Goal: Transaction & Acquisition: Purchase product/service

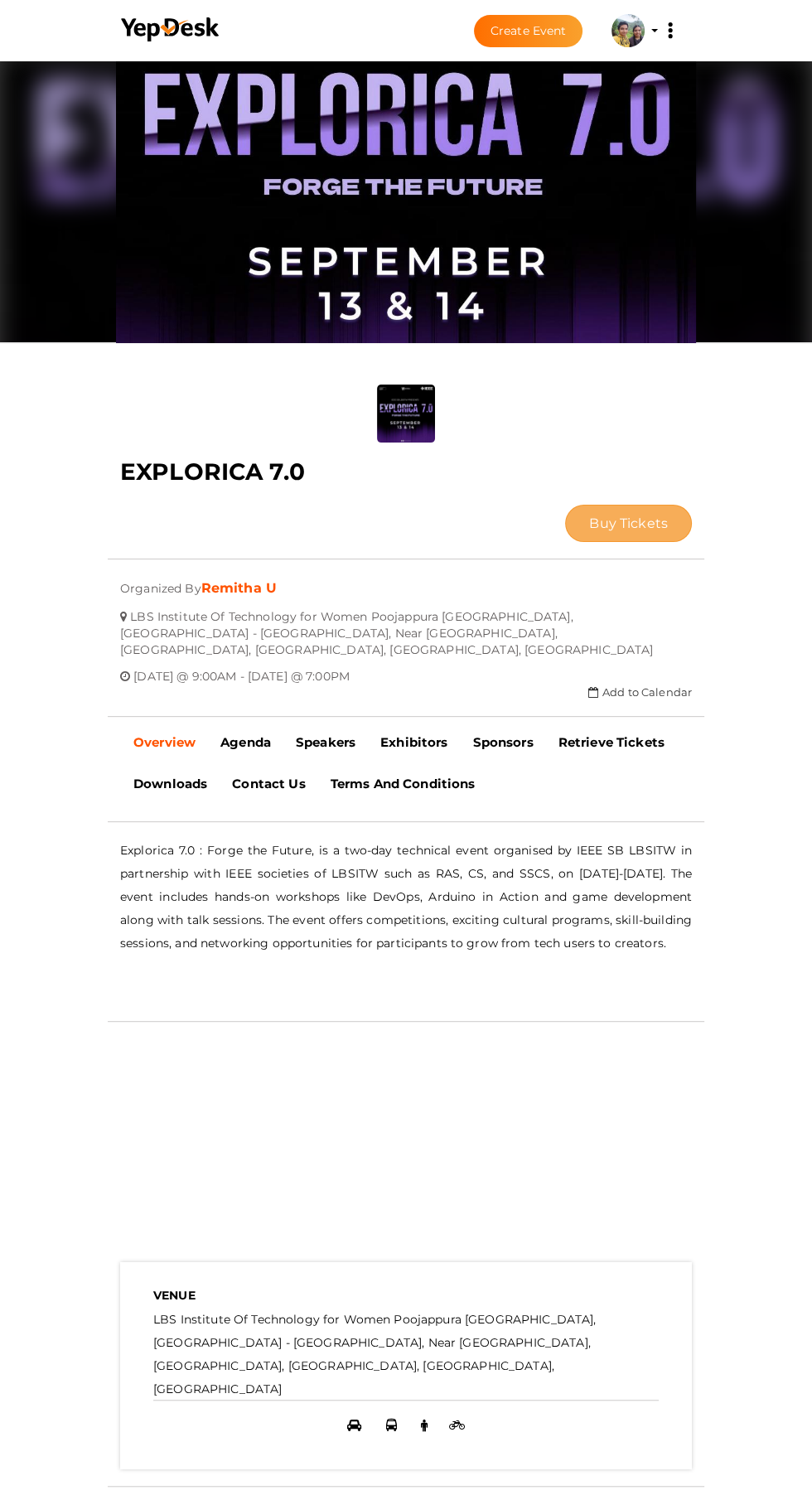
click at [589, 515] on span "Buy Tickets" at bounding box center [628, 523] width 79 height 15
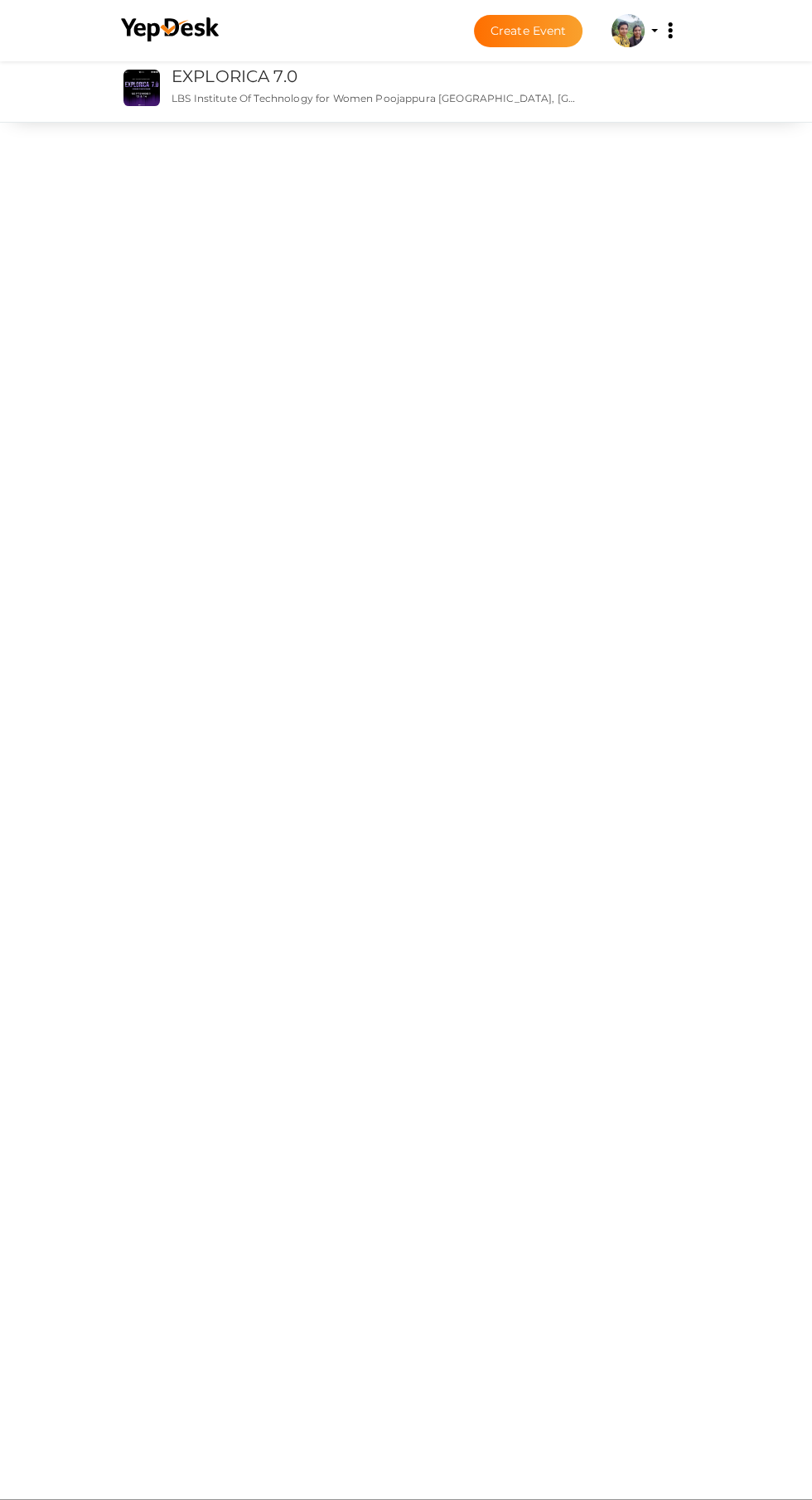
click at [634, 117] on div "EXPLORICA 7.0 EXPLORICA 7.0 LBS Institute Of Technology for Women Poojappura [G…" at bounding box center [406, 87] width 621 height 68
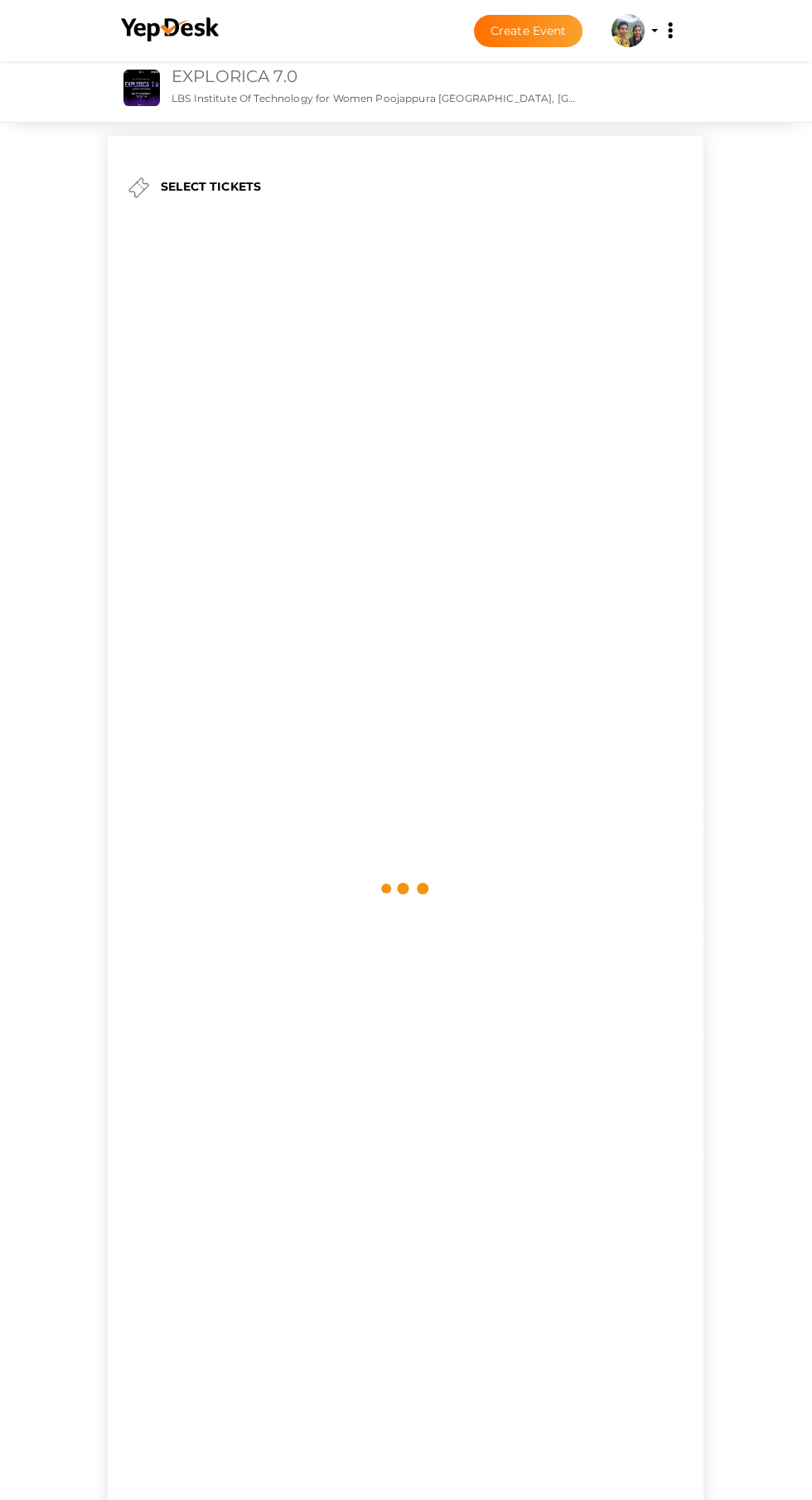
click at [189, 79] on link "EXPLORICA 7.0" at bounding box center [234, 76] width 126 height 20
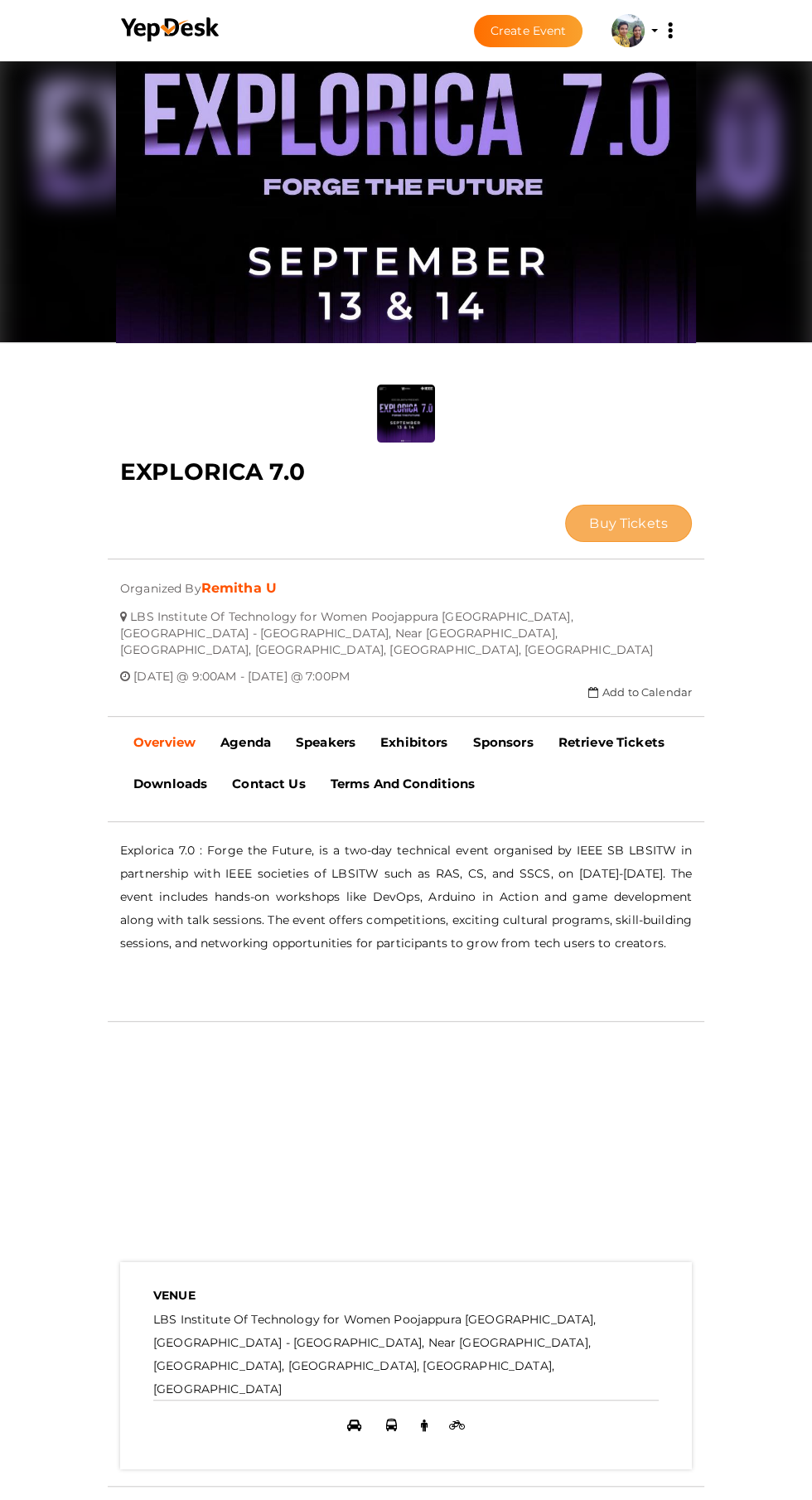
click at [589, 515] on span "Buy Tickets" at bounding box center [628, 523] width 79 height 15
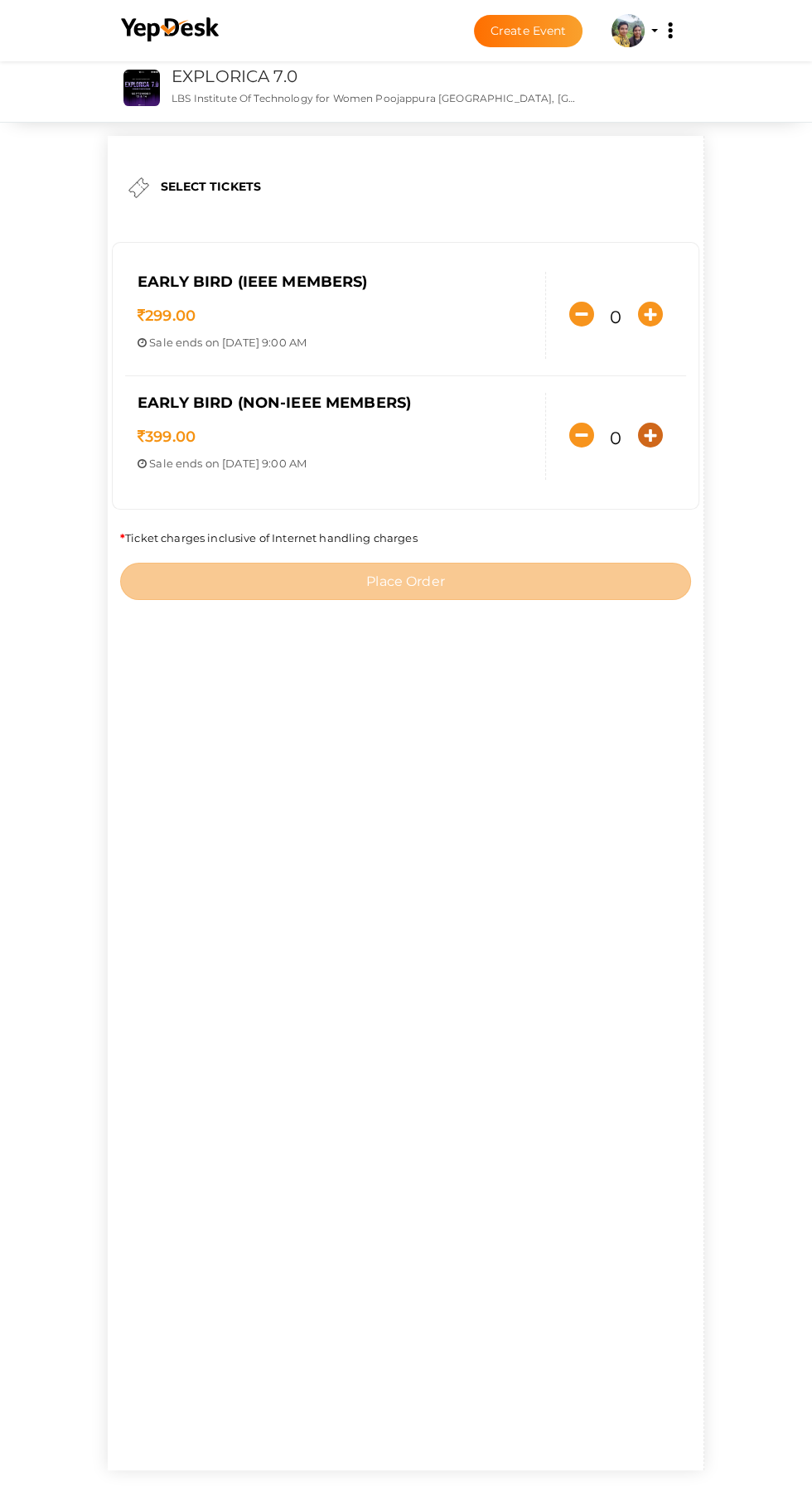
click at [638, 447] on icon "button" at bounding box center [650, 435] width 24 height 25
type input "1"
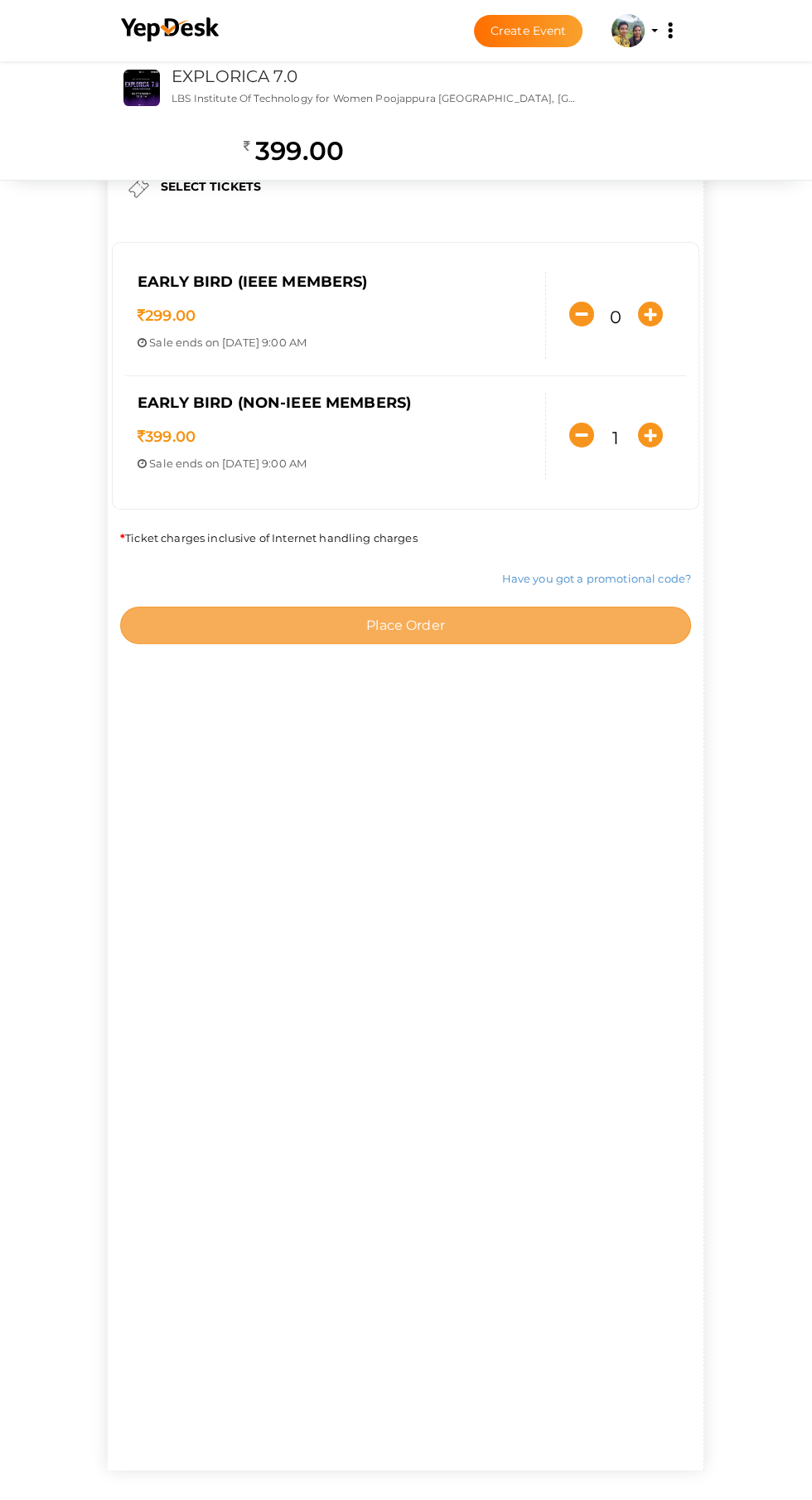
click at [543, 644] on button "Place Order" at bounding box center [405, 625] width 571 height 37
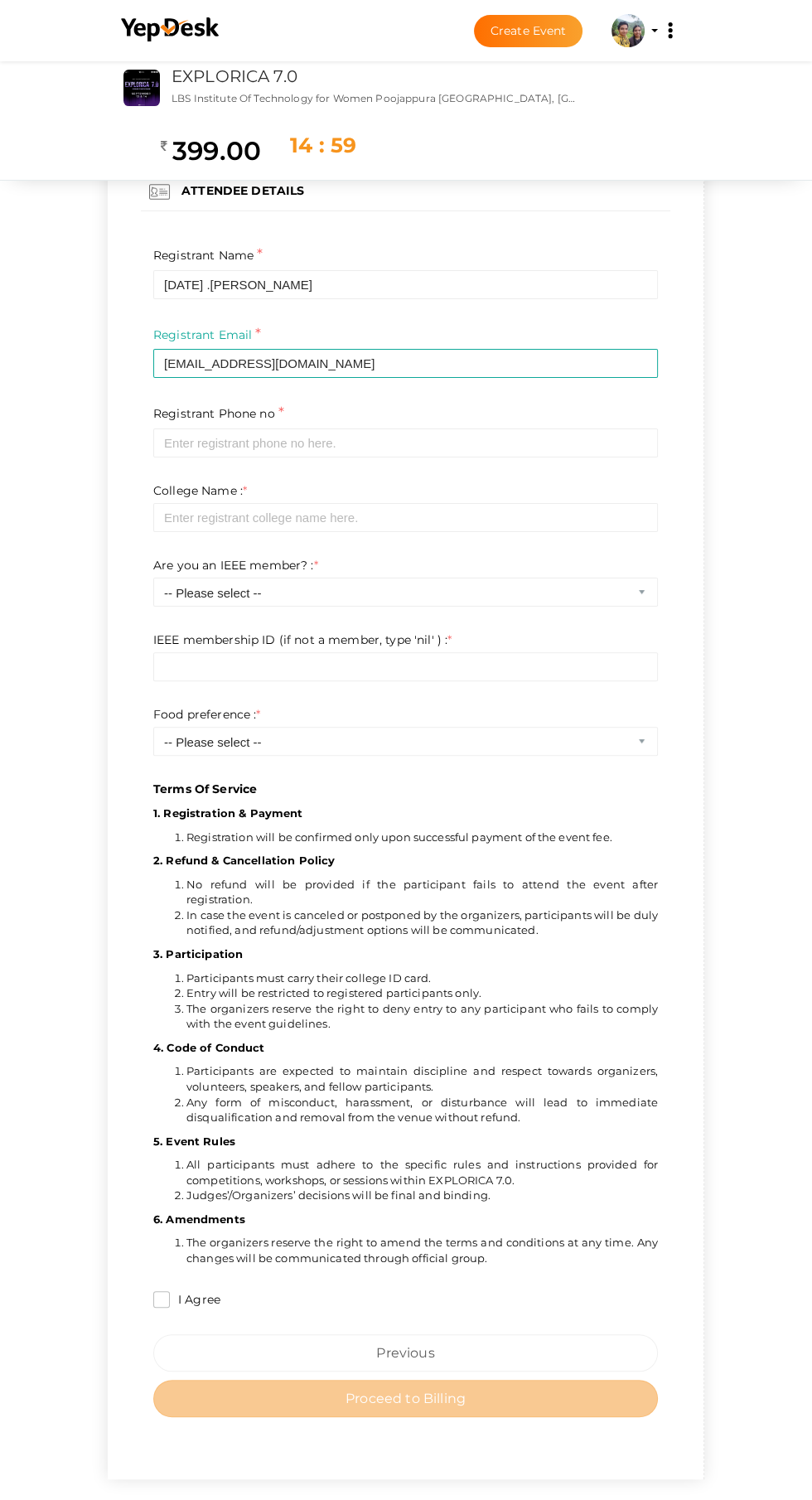
click at [480, 456] on p "Terms Of Service" at bounding box center [406, 529] width 504 height 536
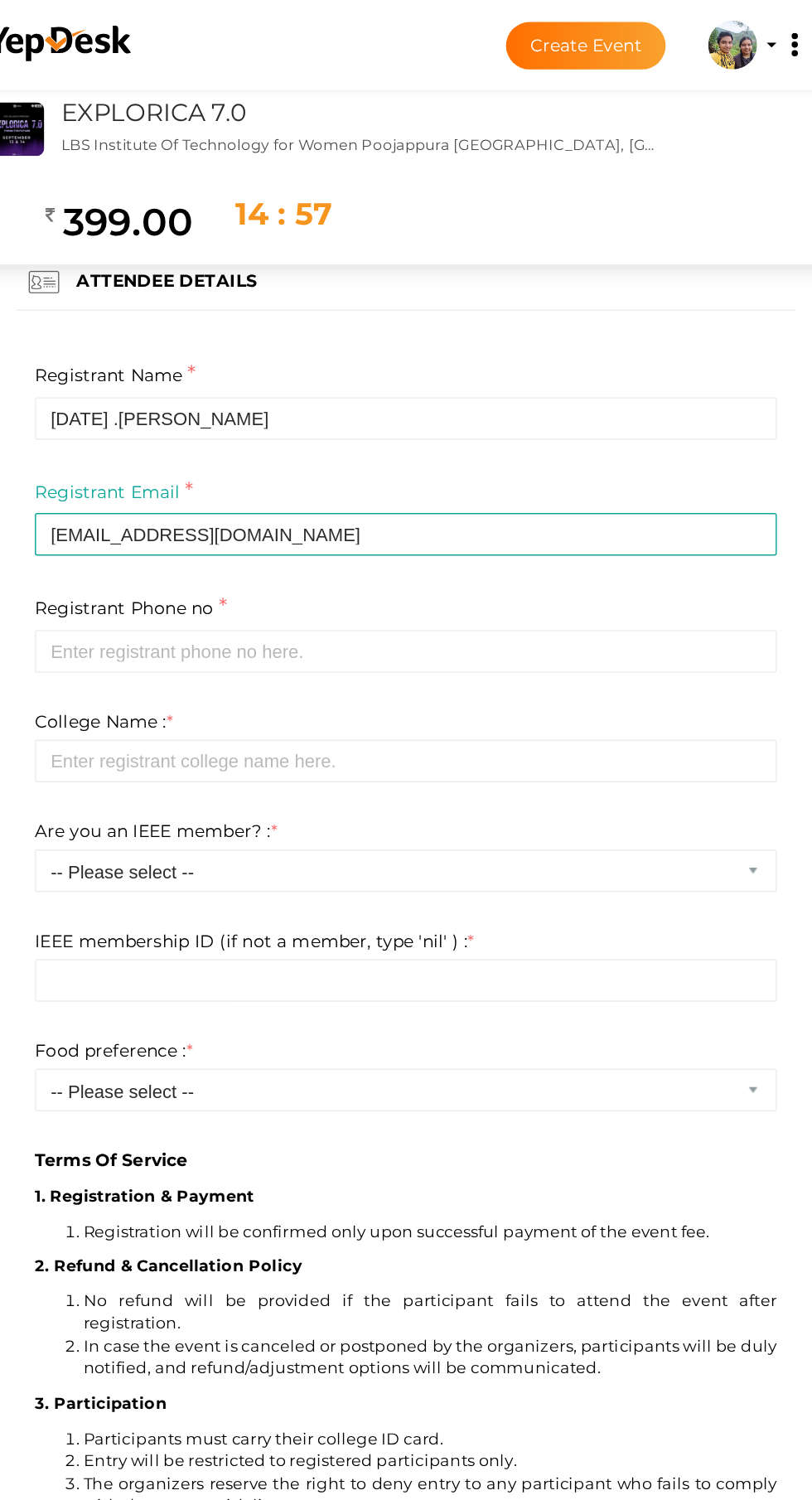
click at [484, 341] on p "Terms Of Service" at bounding box center [406, 529] width 504 height 536
click at [465, 355] on p "Terms Of Service" at bounding box center [406, 529] width 504 height 536
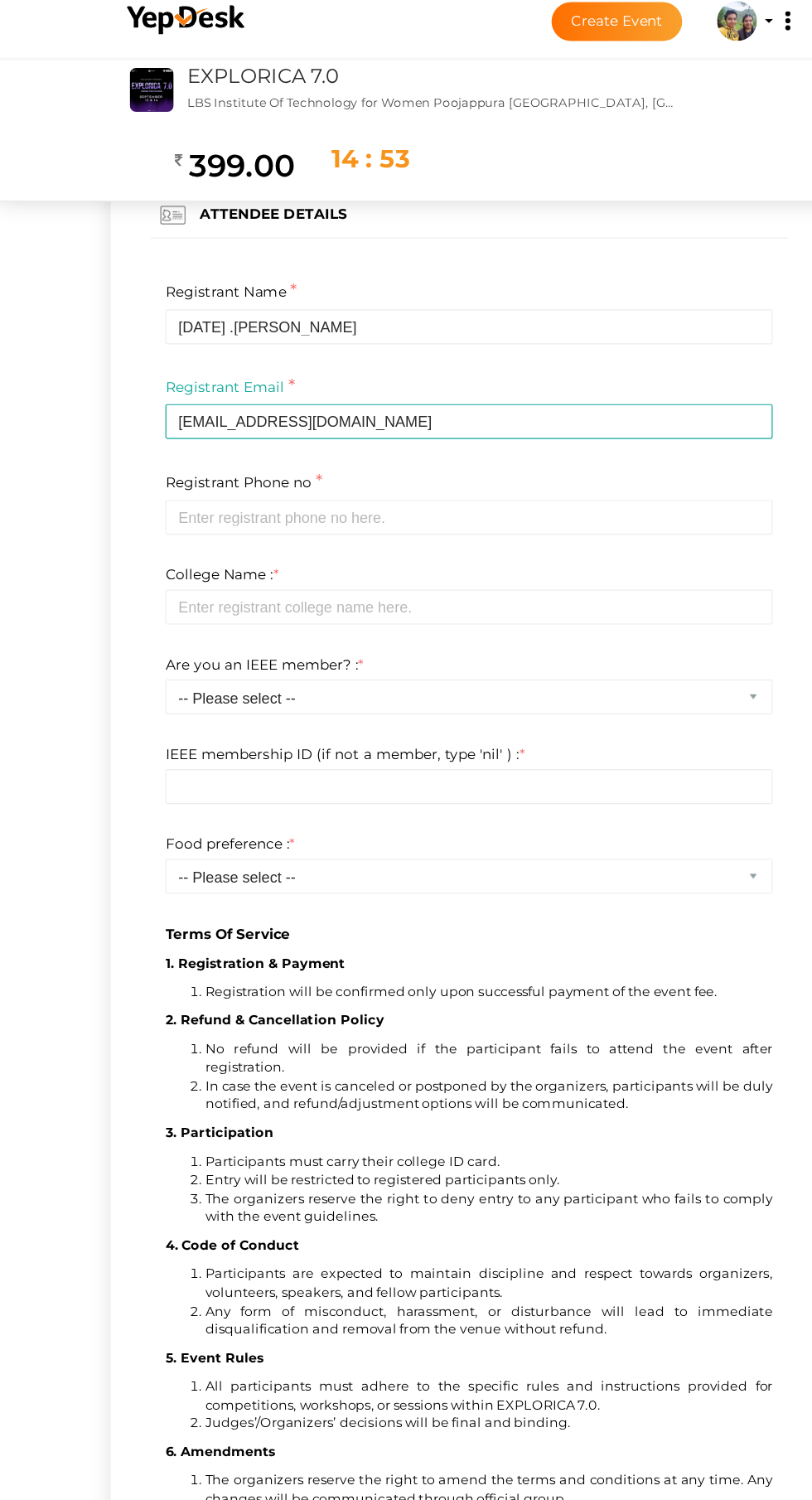
click at [252, 571] on p "Terms Of Service" at bounding box center [406, 529] width 504 height 536
click at [318, 576] on p "Terms Of Service" at bounding box center [406, 529] width 504 height 536
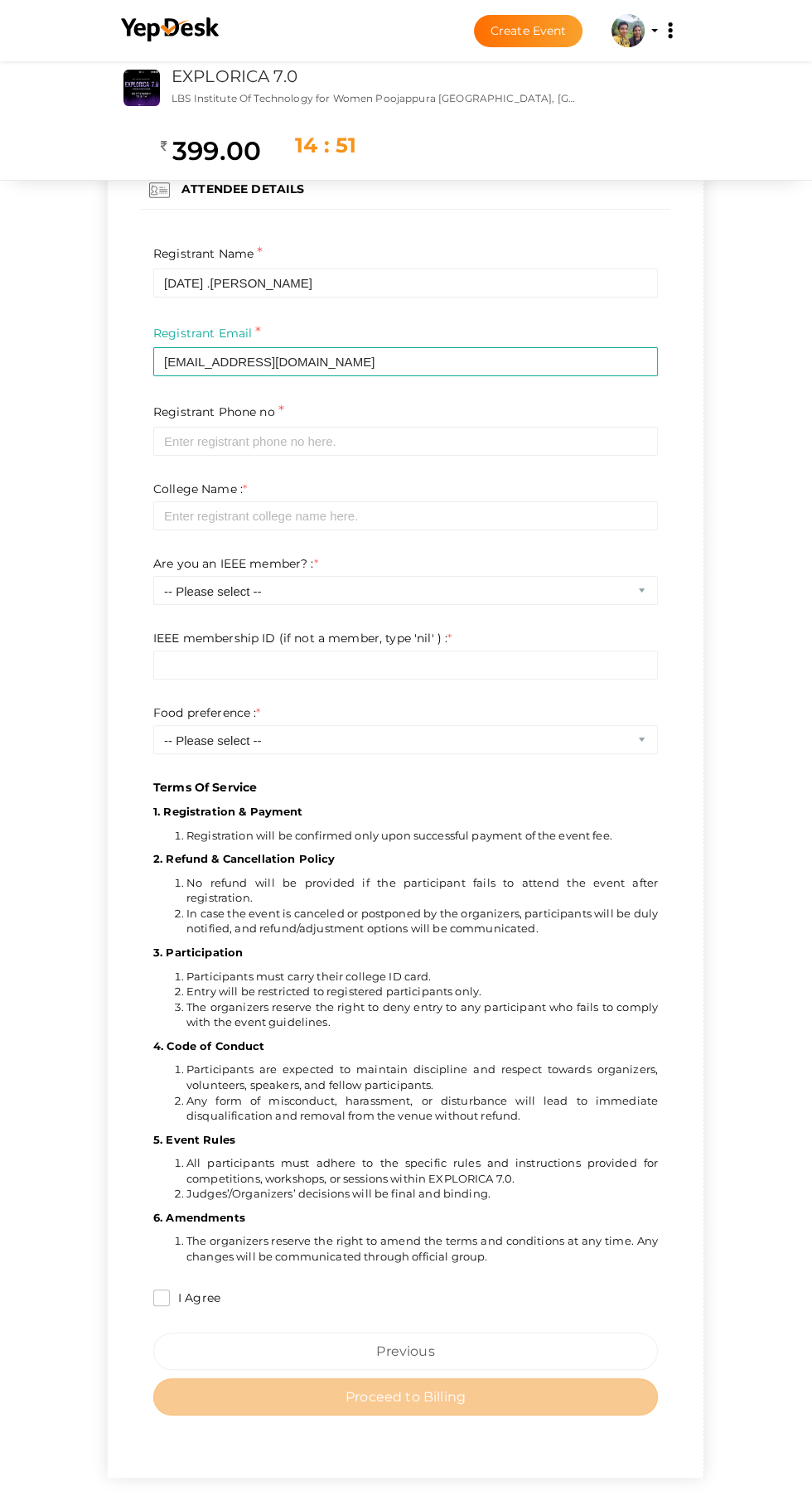
scroll to position [4, 0]
click at [485, 1331] on button "Previous" at bounding box center [406, 1349] width 504 height 37
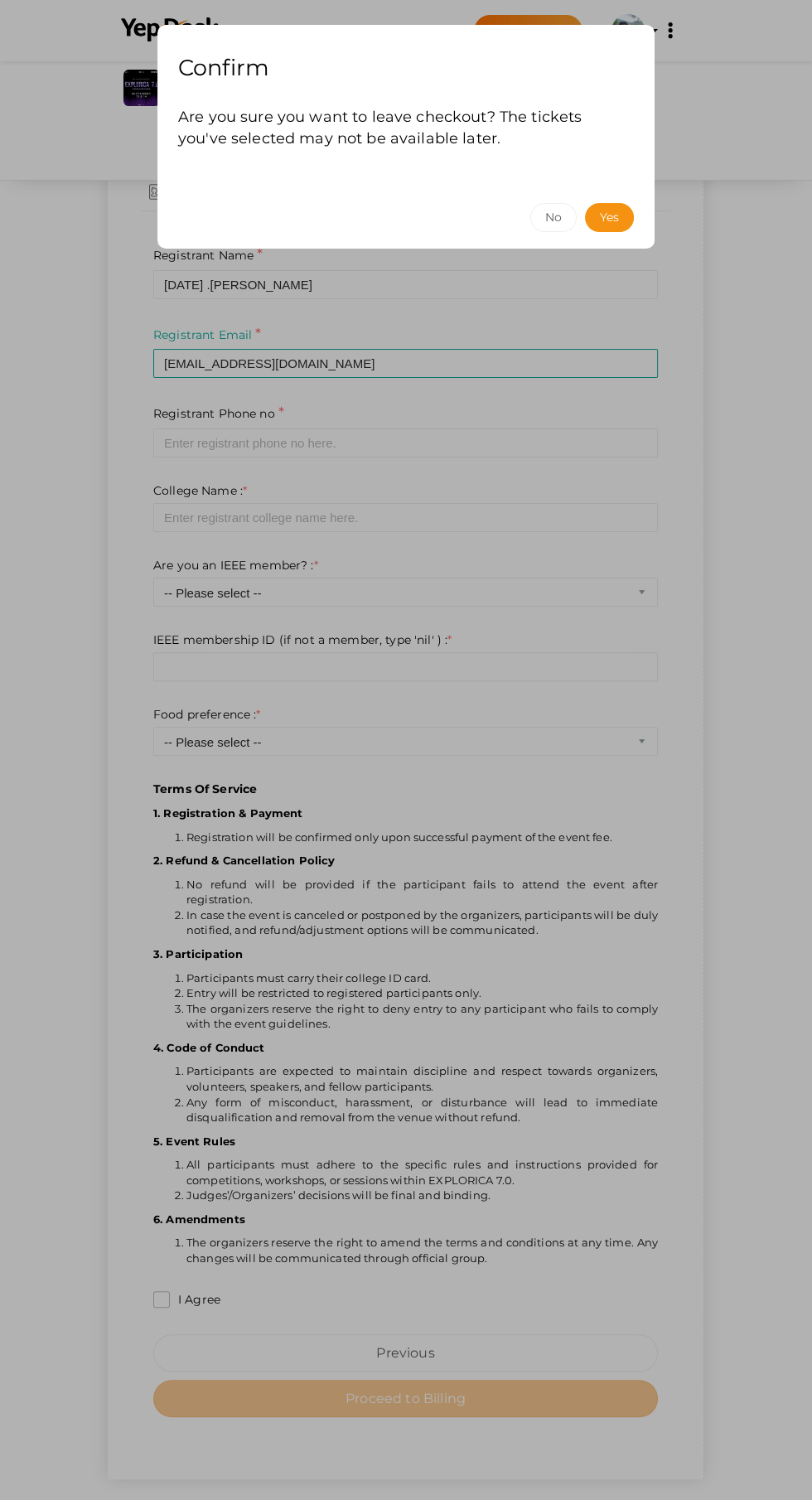
click at [111, 1257] on div "Confirm Are you sure you want to leave checkout? The tickets you've selected ma…" at bounding box center [406, 750] width 812 height 1500
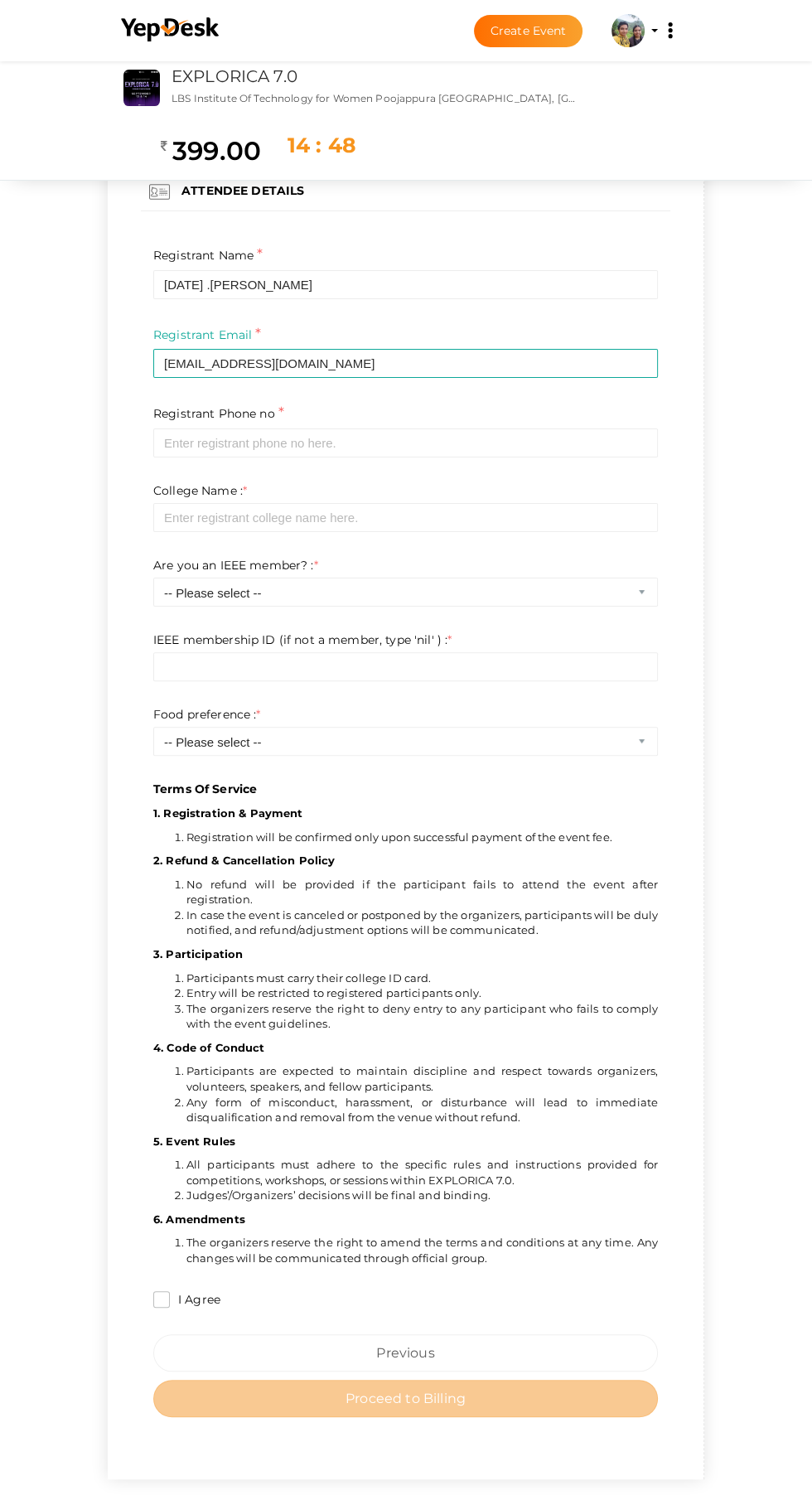
click at [621, 472] on p "Terms Of Service" at bounding box center [406, 529] width 504 height 536
click at [601, 551] on p "Terms Of Service" at bounding box center [406, 529] width 504 height 536
click at [638, 685] on p "Terms Of Service" at bounding box center [406, 529] width 504 height 536
click at [642, 755] on p "Terms Of Service" at bounding box center [406, 529] width 504 height 536
click at [658, 779] on div "Terms Of Service 1. Registration & Payment Registration will be confirmed only …" at bounding box center [406, 768] width 504 height 1030
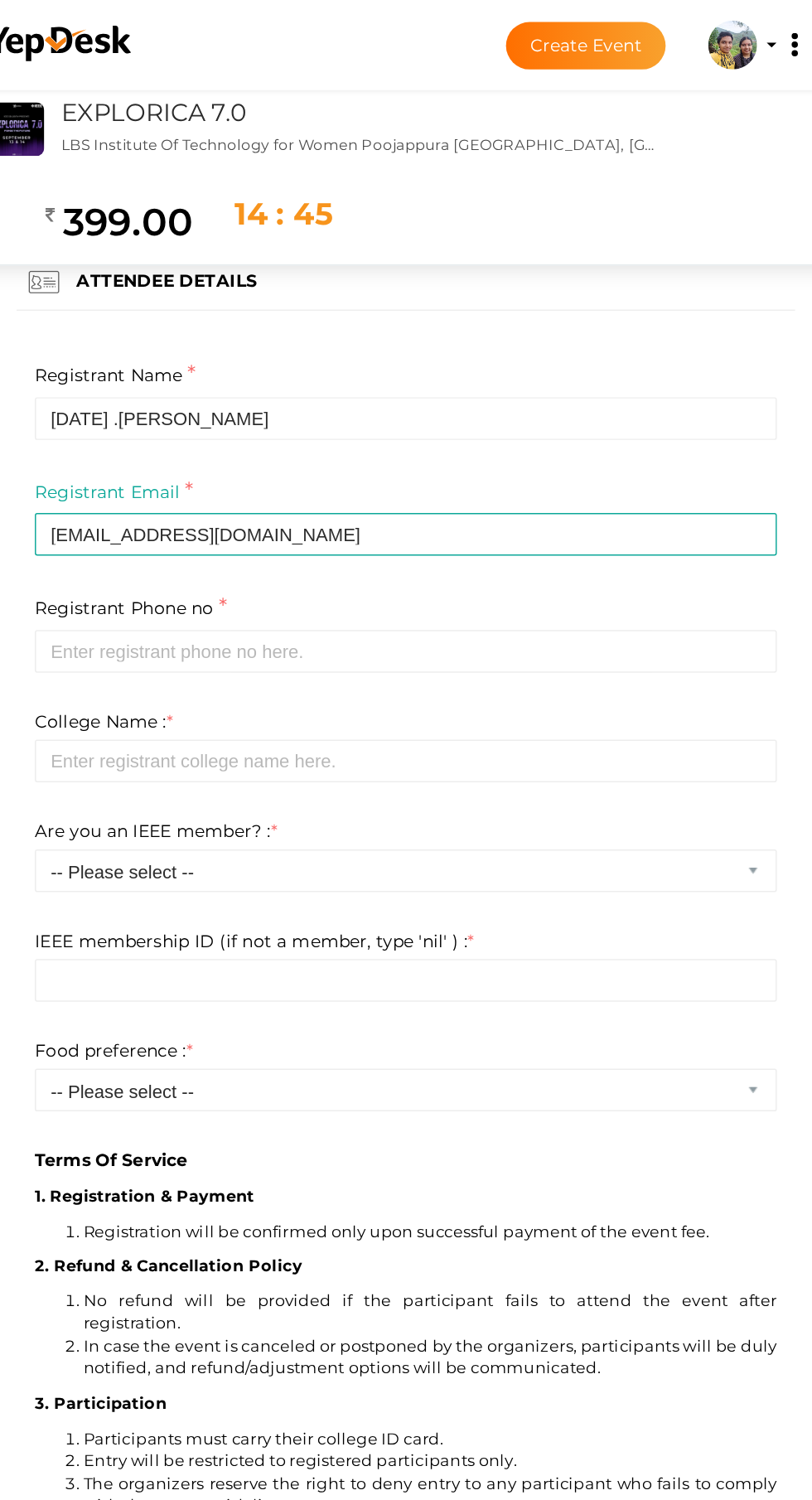
click at [581, 497] on p "Terms Of Service" at bounding box center [406, 529] width 504 height 536
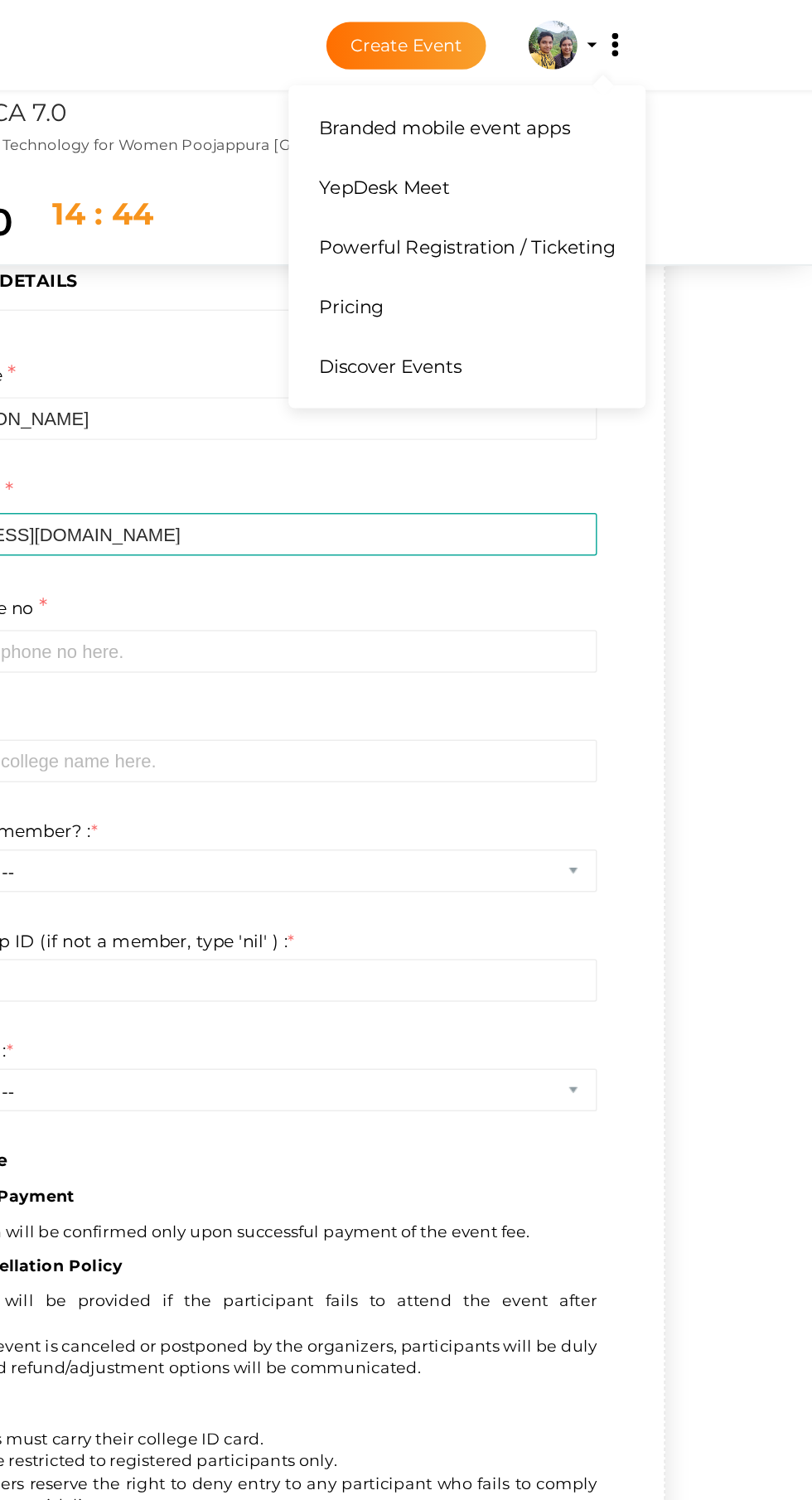
click at [690, 31] on button "Branded mobile event apps YepDesk Meet Powerful Registration / Ticketing Pricin…" at bounding box center [670, 31] width 42 height 34
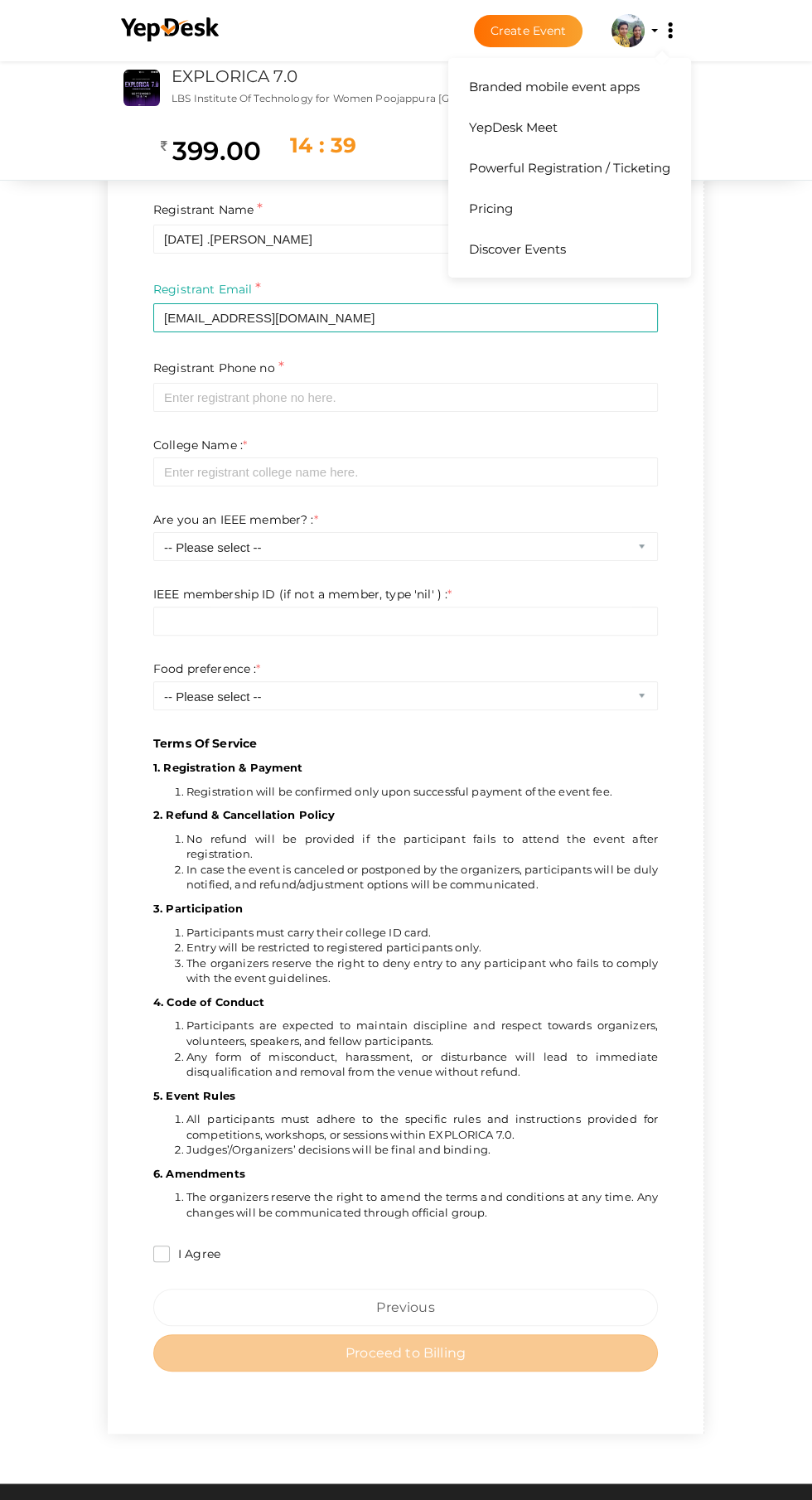
scroll to position [46, 0]
click at [326, 387] on p "Terms Of Service" at bounding box center [406, 483] width 504 height 536
click at [365, 387] on p "Terms Of Service" at bounding box center [406, 483] width 504 height 536
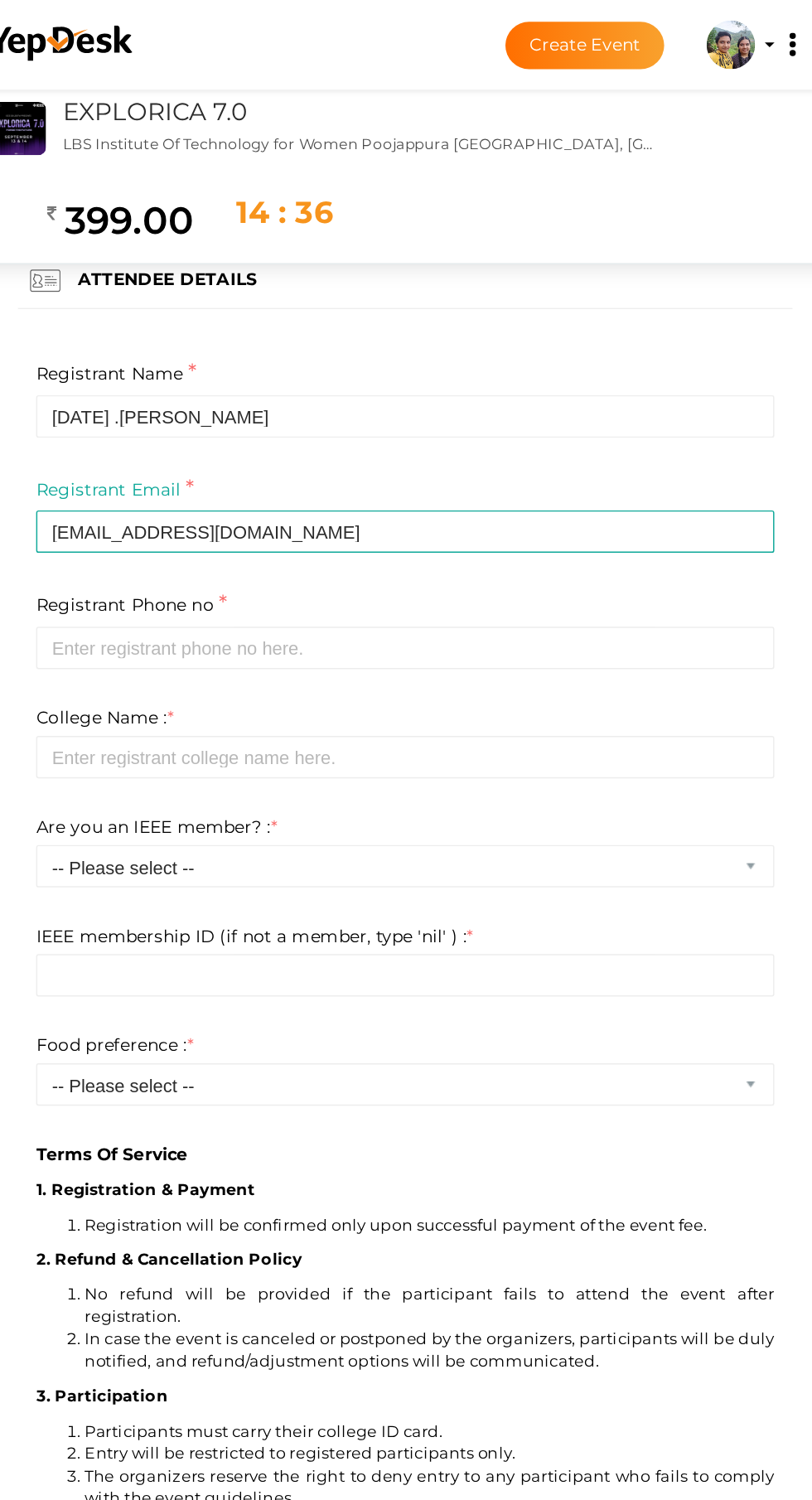
scroll to position [0, 0]
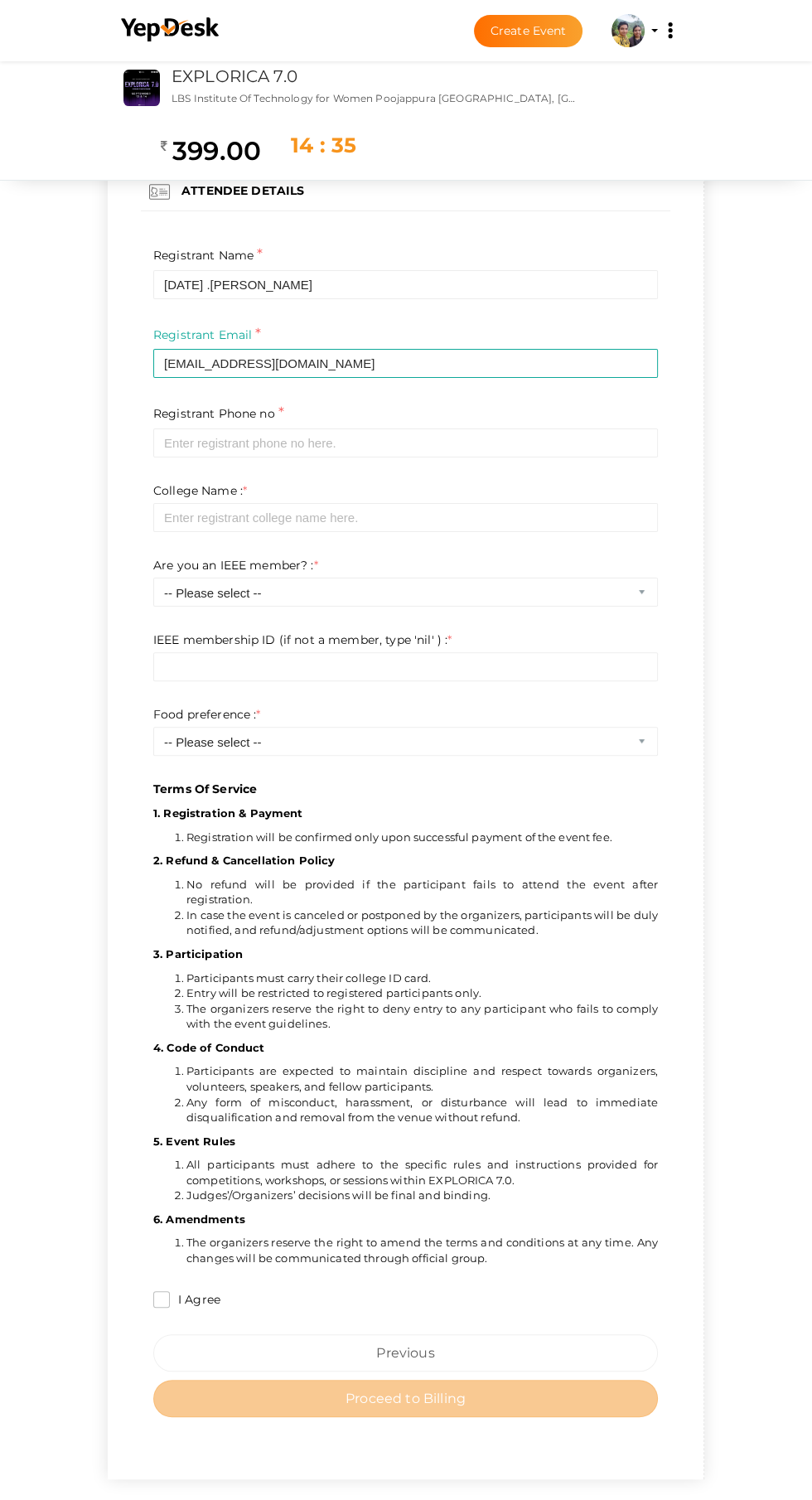
click at [371, 417] on p "Terms Of Service" at bounding box center [406, 529] width 504 height 536
click at [330, 563] on p "Terms Of Service" at bounding box center [406, 529] width 504 height 536
click at [351, 593] on p "Terms Of Service" at bounding box center [406, 529] width 504 height 536
click at [153, 1291] on input "I Agree" at bounding box center [161, 1299] width 16 height 16
checkbox input "true"
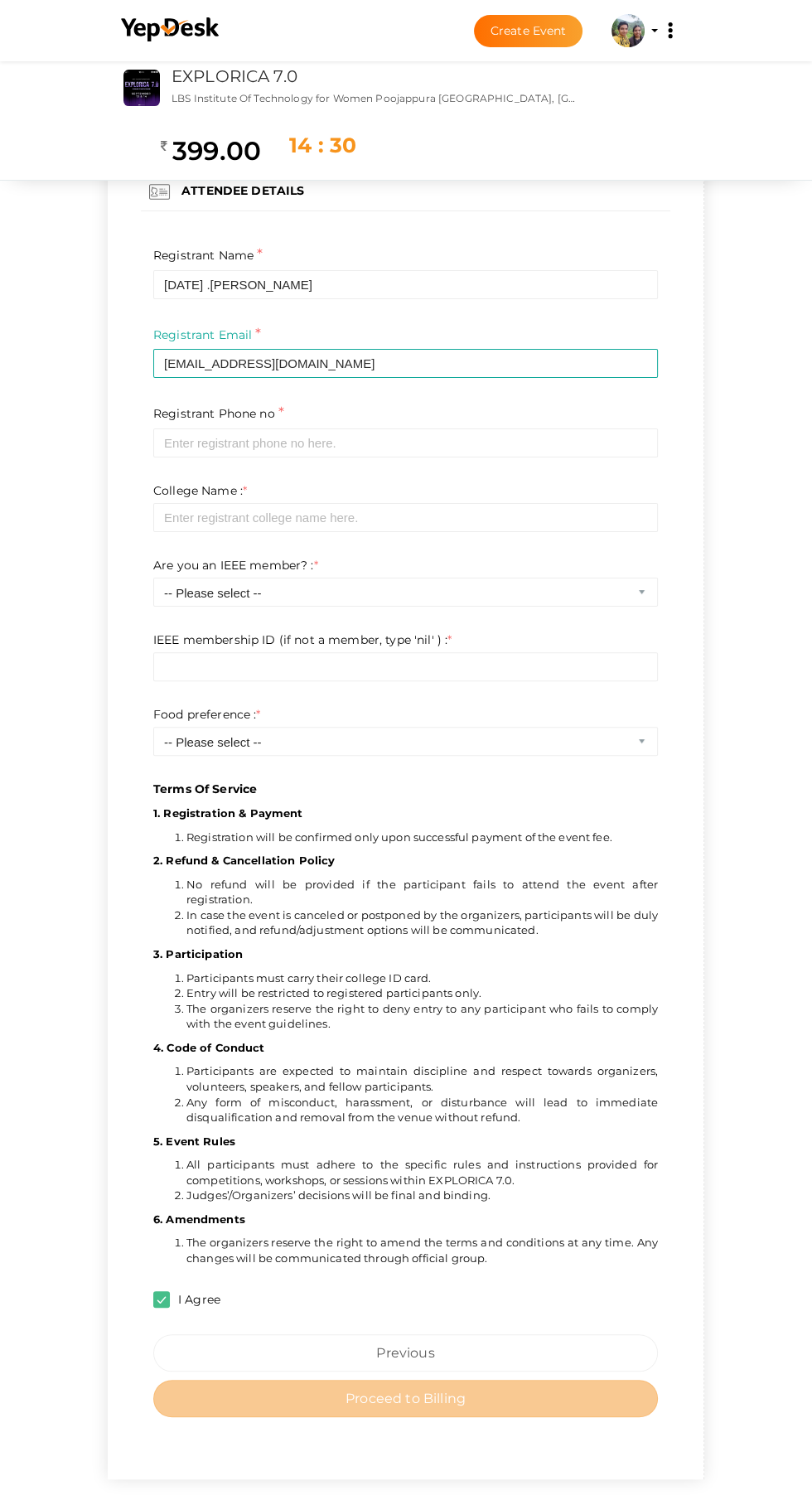
click at [583, 665] on p "Terms Of Service" at bounding box center [406, 529] width 504 height 536
click at [658, 646] on p "Terms Of Service" at bounding box center [406, 529] width 504 height 536
click at [647, 584] on p "Terms Of Service" at bounding box center [406, 529] width 504 height 536
click at [658, 726] on p "Terms Of Service" at bounding box center [406, 529] width 504 height 536
click at [658, 771] on p "Terms Of Service" at bounding box center [406, 529] width 504 height 536
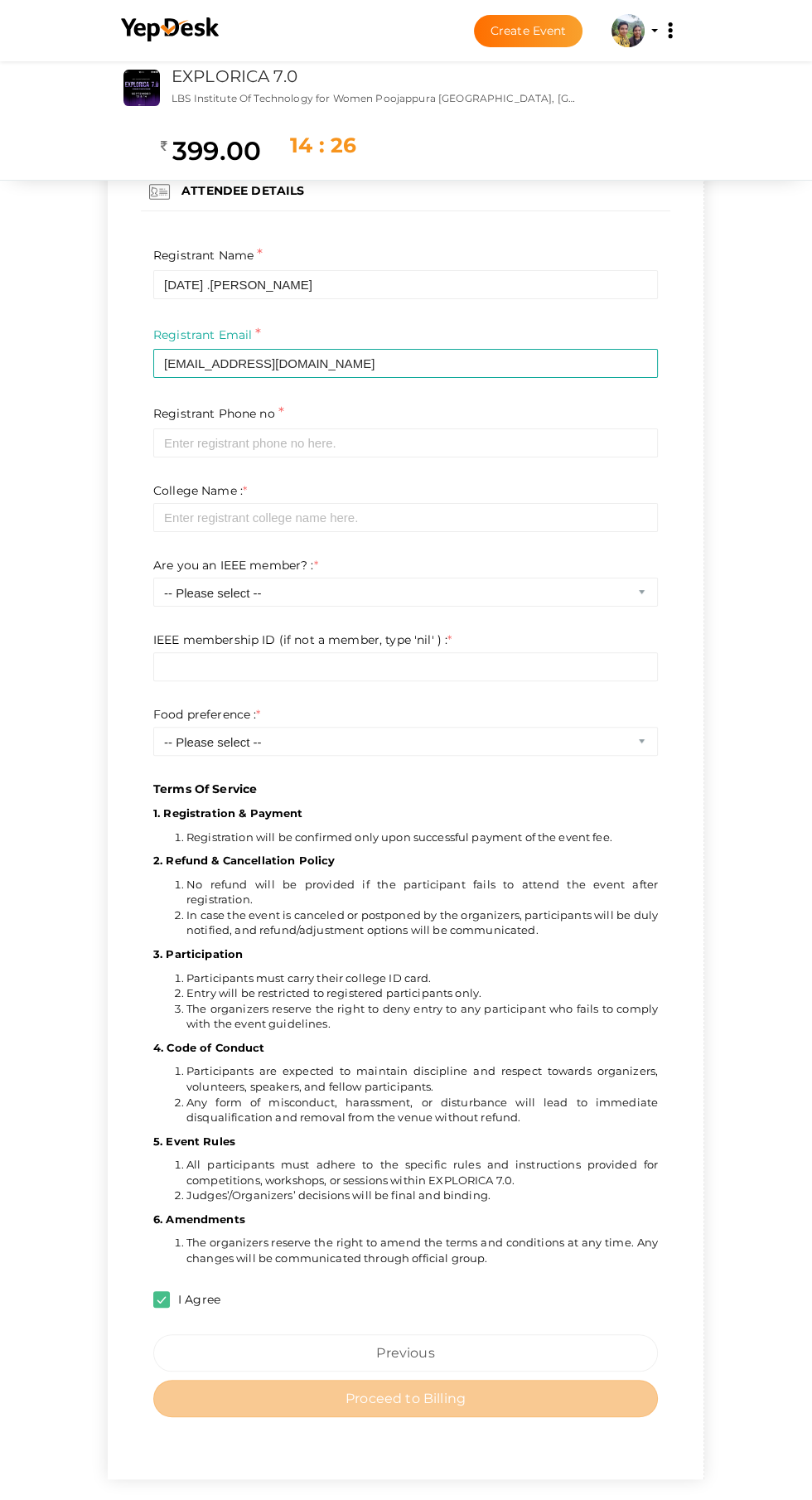
click at [658, 422] on p "Terms Of Service" at bounding box center [406, 529] width 504 height 536
click at [639, 446] on p "Terms Of Service" at bounding box center [406, 529] width 504 height 536
